Goal: Information Seeking & Learning: Find contact information

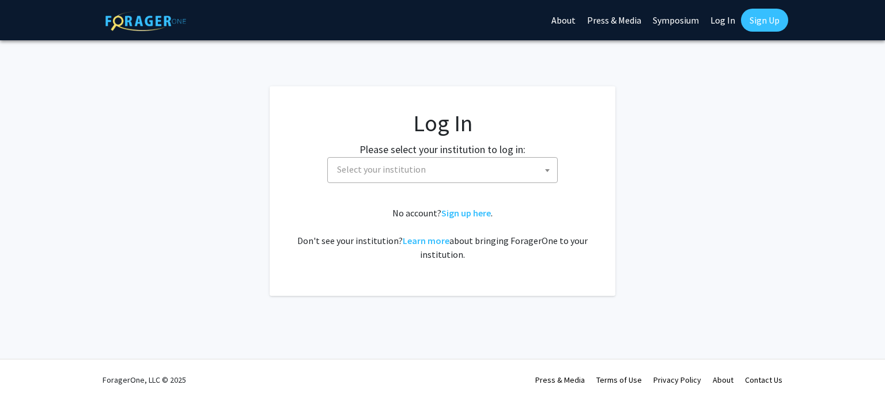
select select
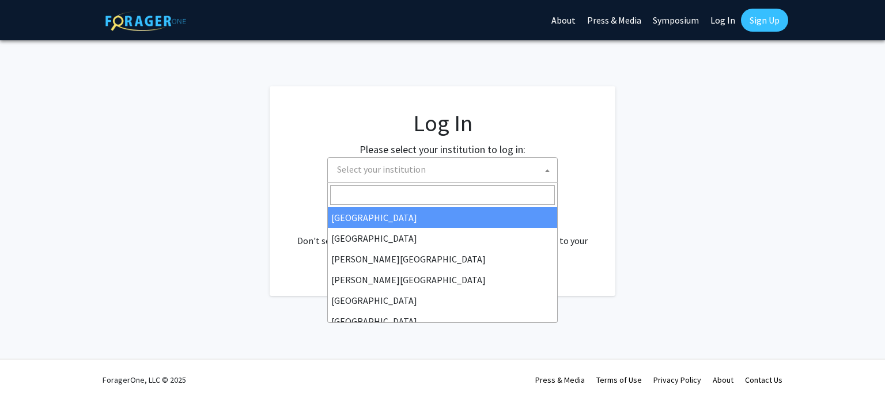
click at [422, 168] on span "Select your institution" at bounding box center [444, 170] width 225 height 24
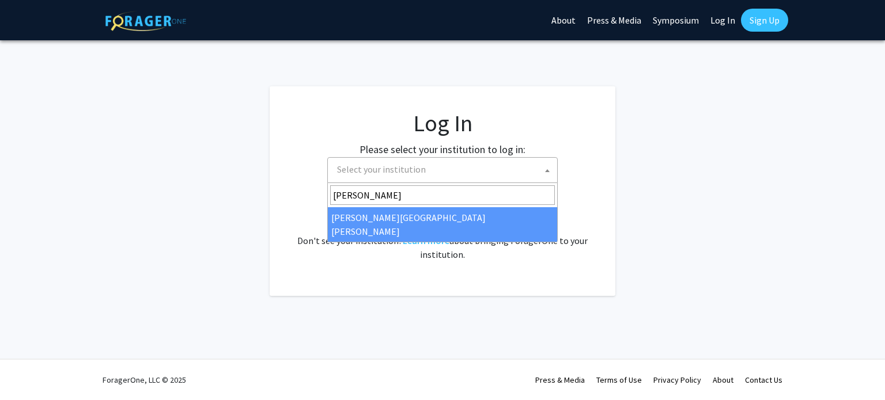
type input "[PERSON_NAME]"
select select "1"
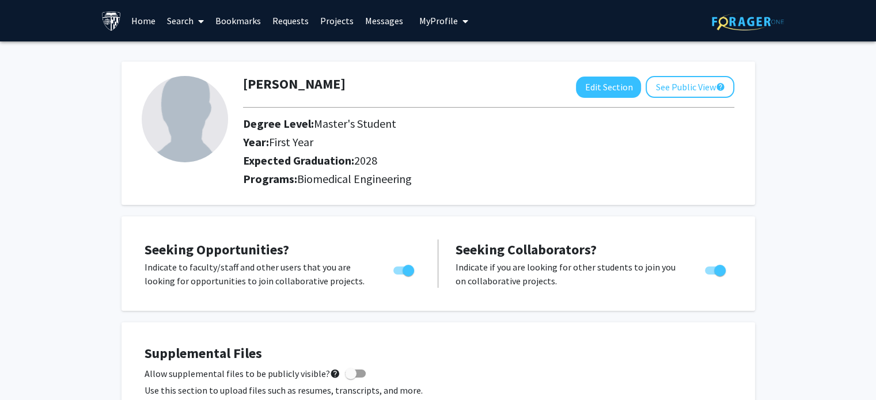
click at [328, 22] on link "Projects" at bounding box center [336, 21] width 45 height 40
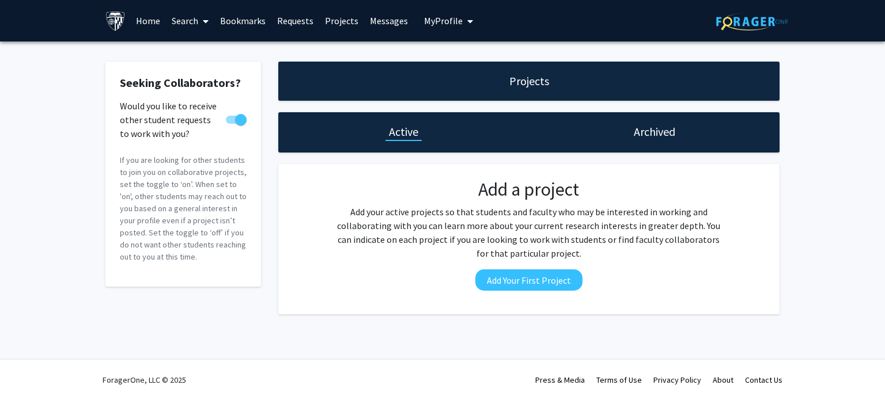
click at [146, 25] on link "Home" at bounding box center [148, 21] width 36 height 40
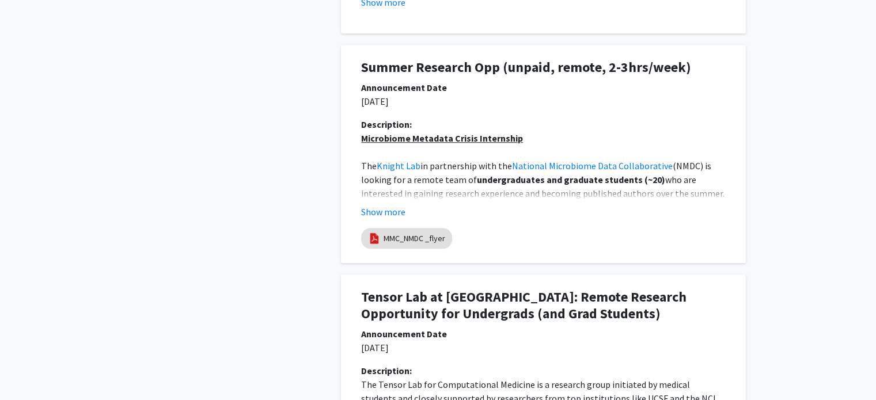
scroll to position [852, 0]
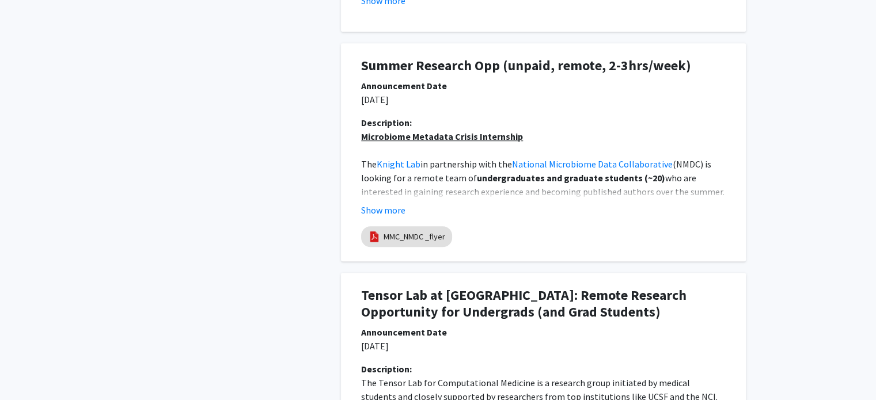
click at [541, 195] on span "who are interested in gaining research experience and becoming published author…" at bounding box center [543, 191] width 365 height 39
click at [403, 214] on button "Show more" at bounding box center [383, 210] width 44 height 14
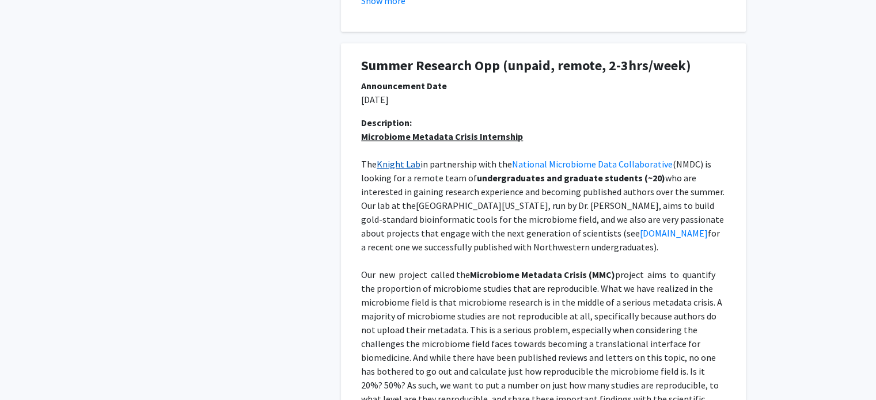
click at [391, 163] on link "Knight Lab" at bounding box center [399, 164] width 44 height 12
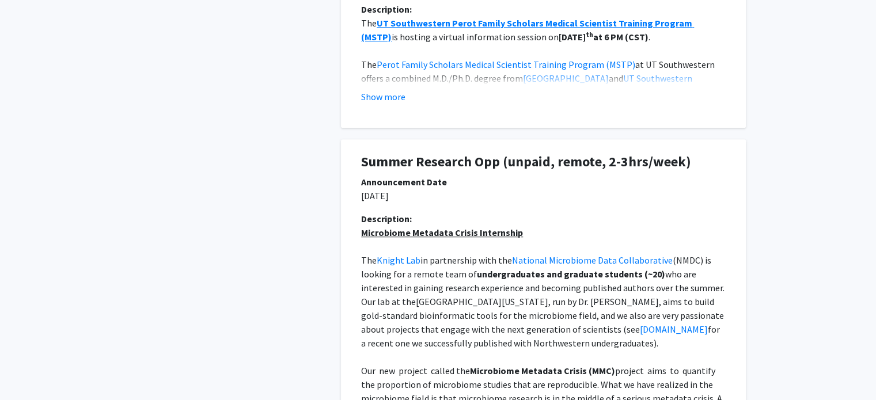
scroll to position [753, 0]
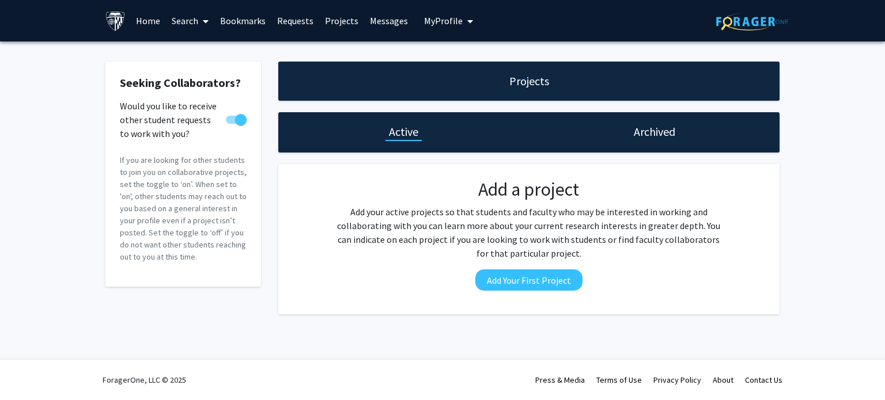
click at [179, 20] on link "Search" at bounding box center [190, 21] width 48 height 40
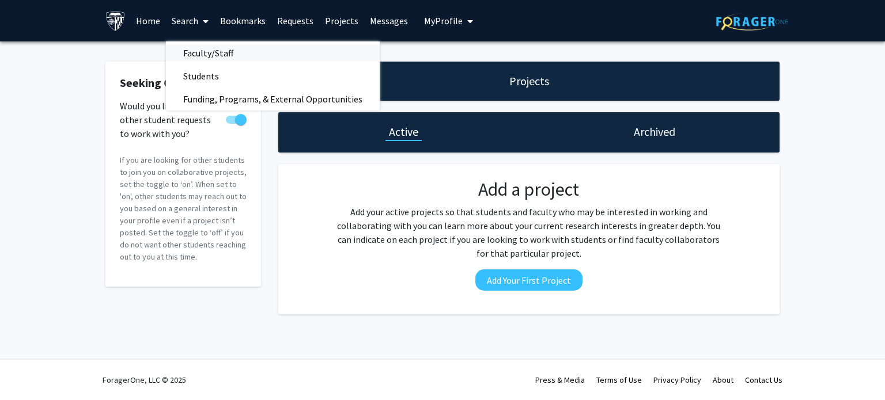
click at [190, 50] on span "Faculty/Staff" at bounding box center [208, 52] width 85 height 23
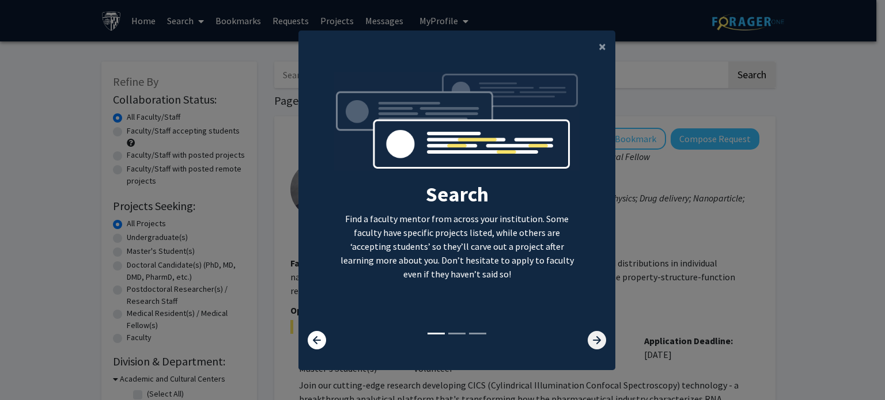
click at [594, 339] on icon at bounding box center [596, 340] width 18 height 18
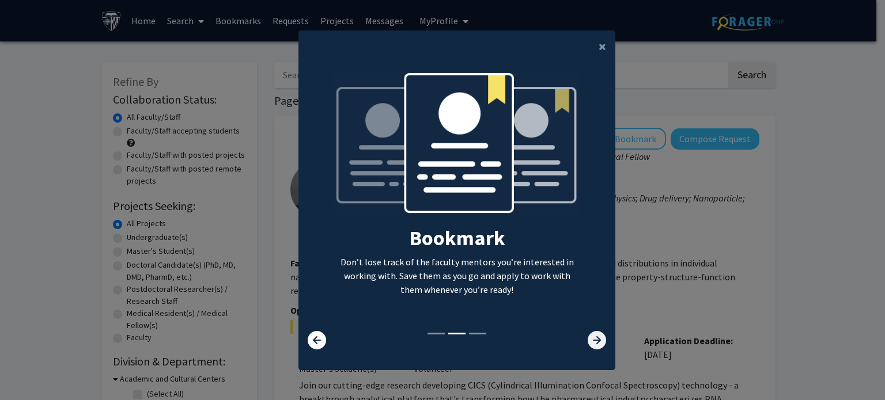
click at [594, 339] on icon at bounding box center [596, 340] width 18 height 18
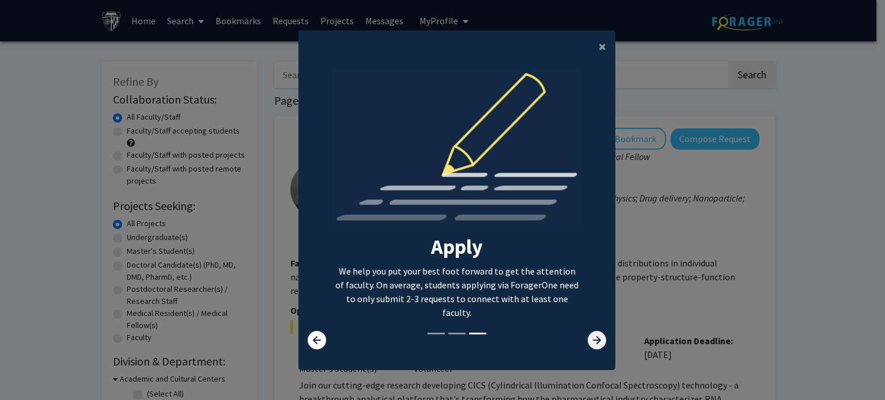
click at [594, 339] on icon at bounding box center [596, 340] width 18 height 18
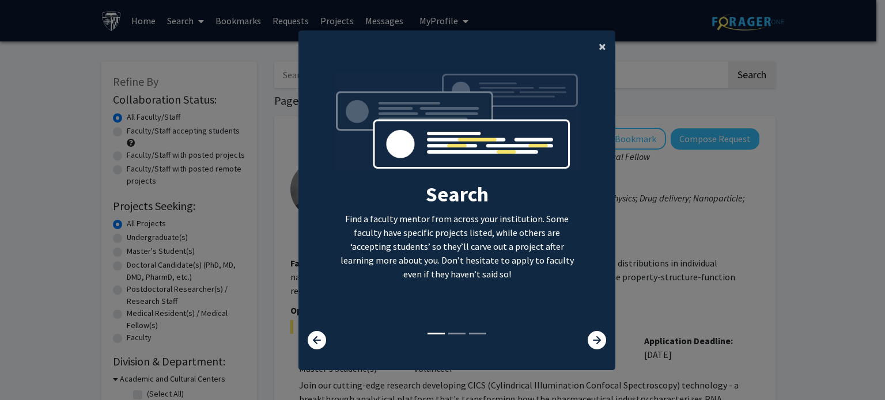
click at [598, 39] on span "×" at bounding box center [601, 46] width 7 height 18
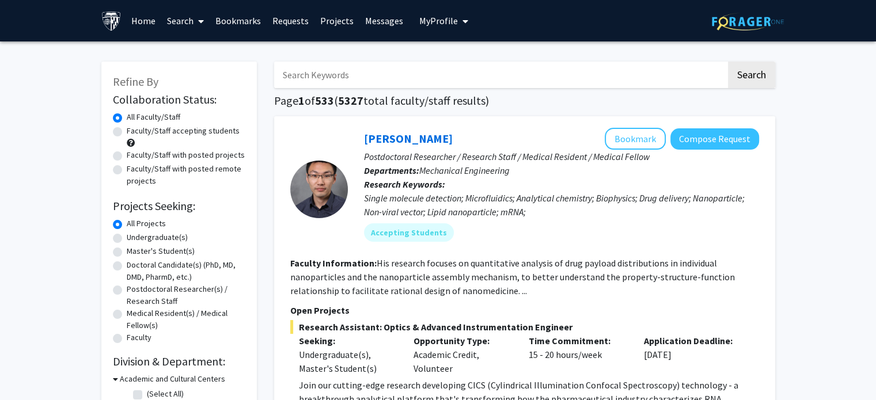
click at [615, 80] on input "Search Keywords" at bounding box center [500, 75] width 452 height 26
click at [400, 136] on link "Sixuan Li" at bounding box center [408, 138] width 89 height 14
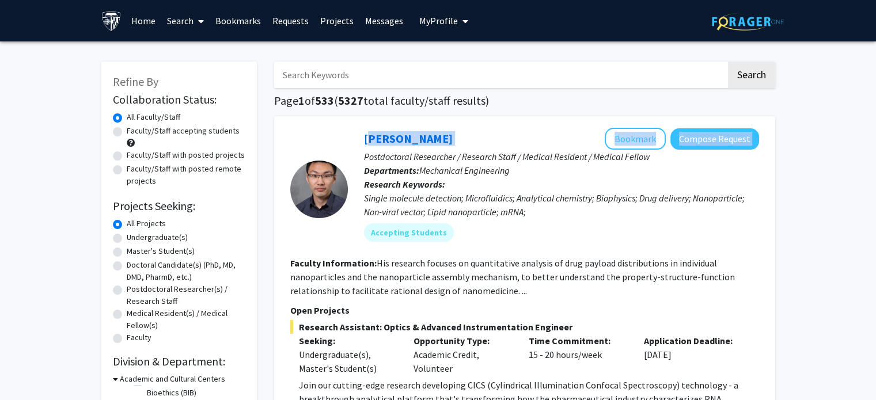
drag, startPoint x: 434, startPoint y: 132, endPoint x: 362, endPoint y: 136, distance: 72.7
click at [362, 136] on div "Sixuan Li Bookmark Compose Request Postdoctoral Researcher / Research Staff / M…" at bounding box center [553, 189] width 411 height 123
click at [444, 135] on div "Sixuan Li Bookmark Compose Request" at bounding box center [561, 139] width 395 height 22
drag, startPoint x: 424, startPoint y: 133, endPoint x: 366, endPoint y: 138, distance: 57.8
click at [366, 138] on div "Sixuan Li Bookmark Compose Request" at bounding box center [561, 139] width 395 height 22
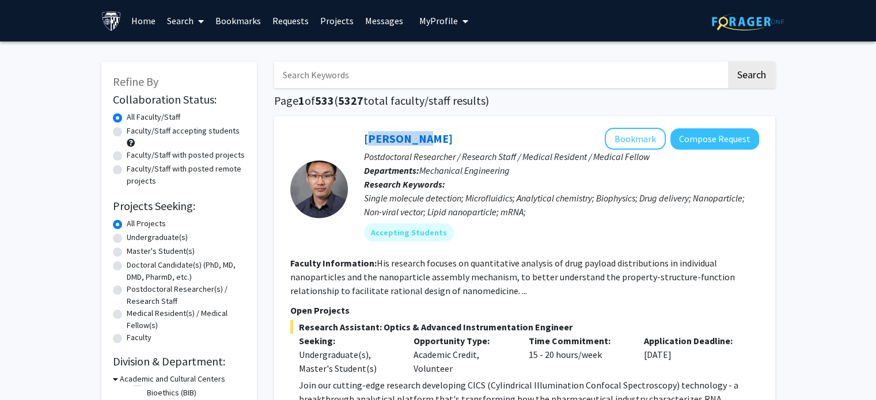
copy link "Sixuan Li"
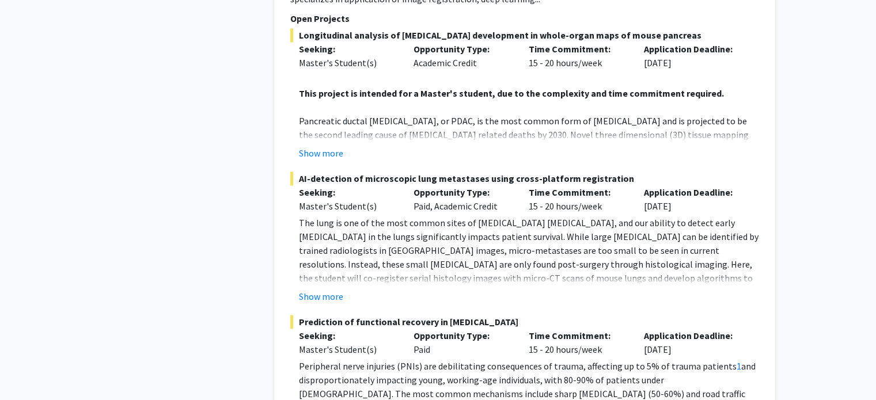
scroll to position [1716, 0]
click at [325, 289] on button "Show more" at bounding box center [321, 296] width 44 height 14
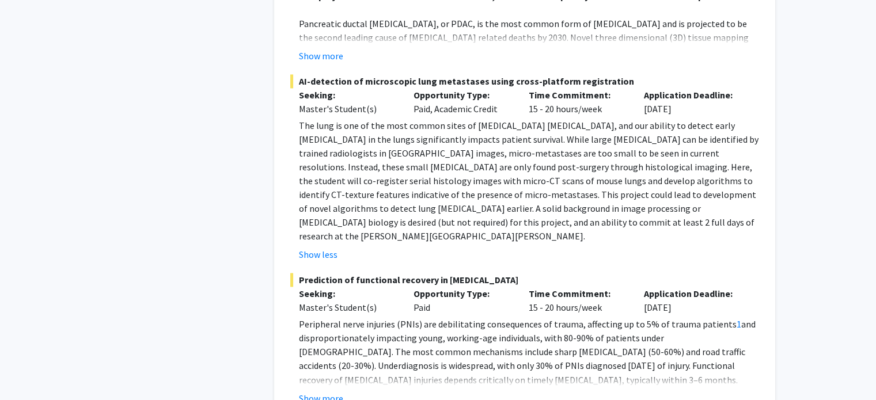
scroll to position [1817, 0]
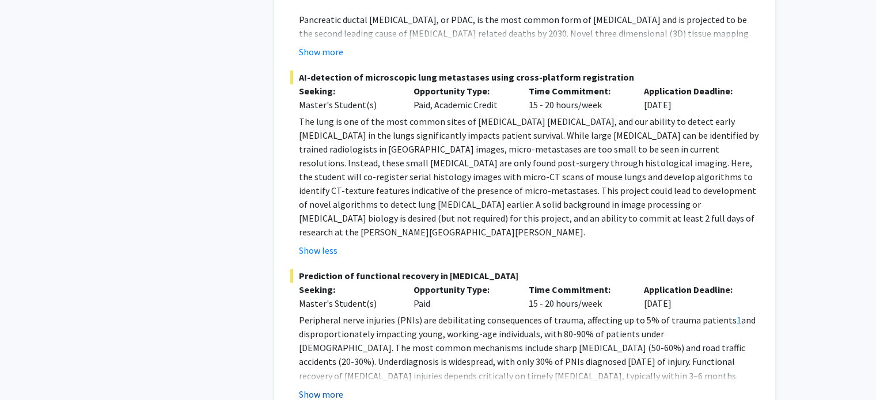
click at [329, 387] on button "Show more" at bounding box center [321, 394] width 44 height 14
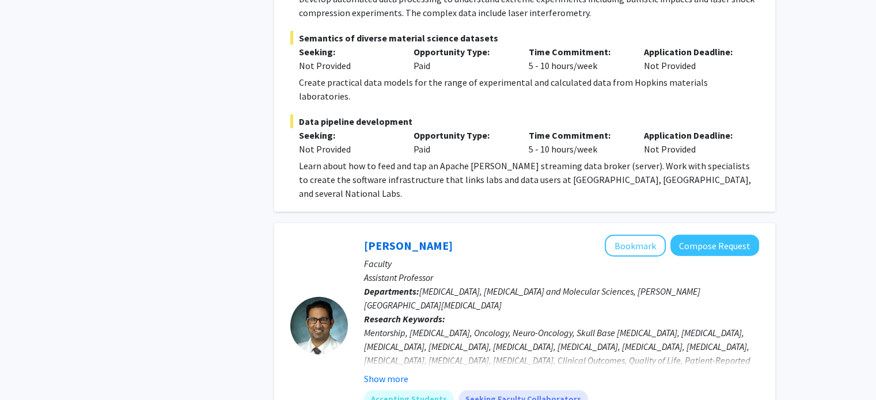
scroll to position [2817, 0]
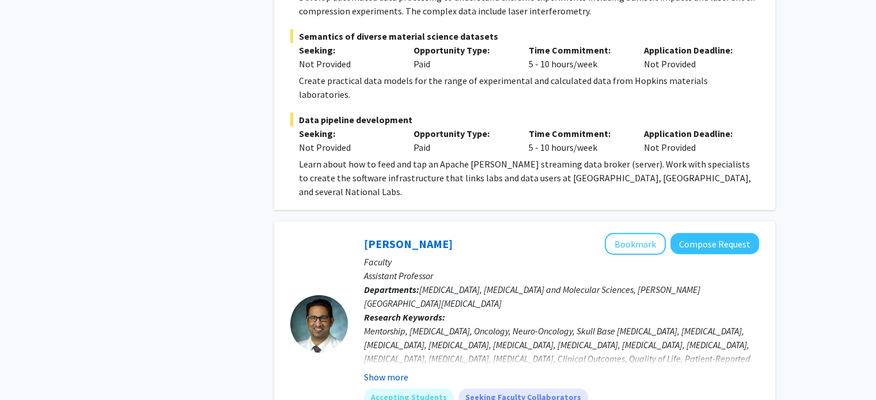
click at [384, 370] on button "Show more" at bounding box center [386, 377] width 44 height 14
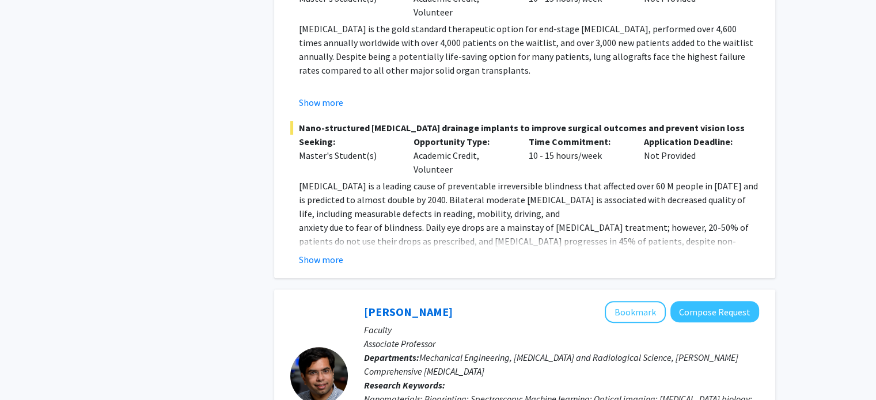
scroll to position [4706, 0]
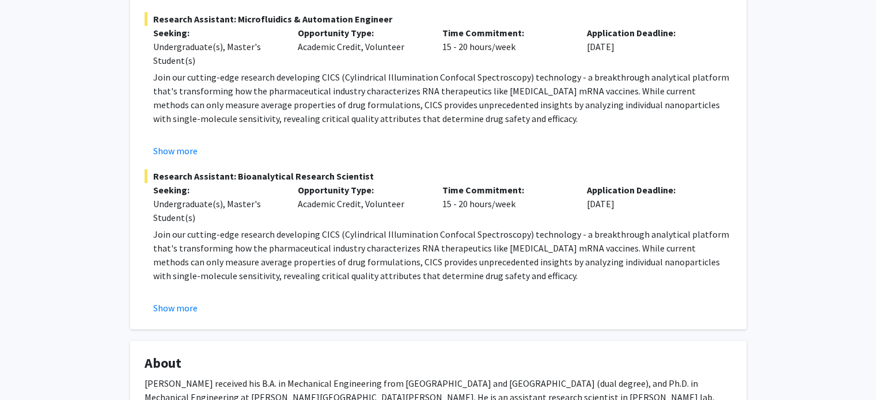
scroll to position [358, 0]
